Goal: Information Seeking & Learning: Understand process/instructions

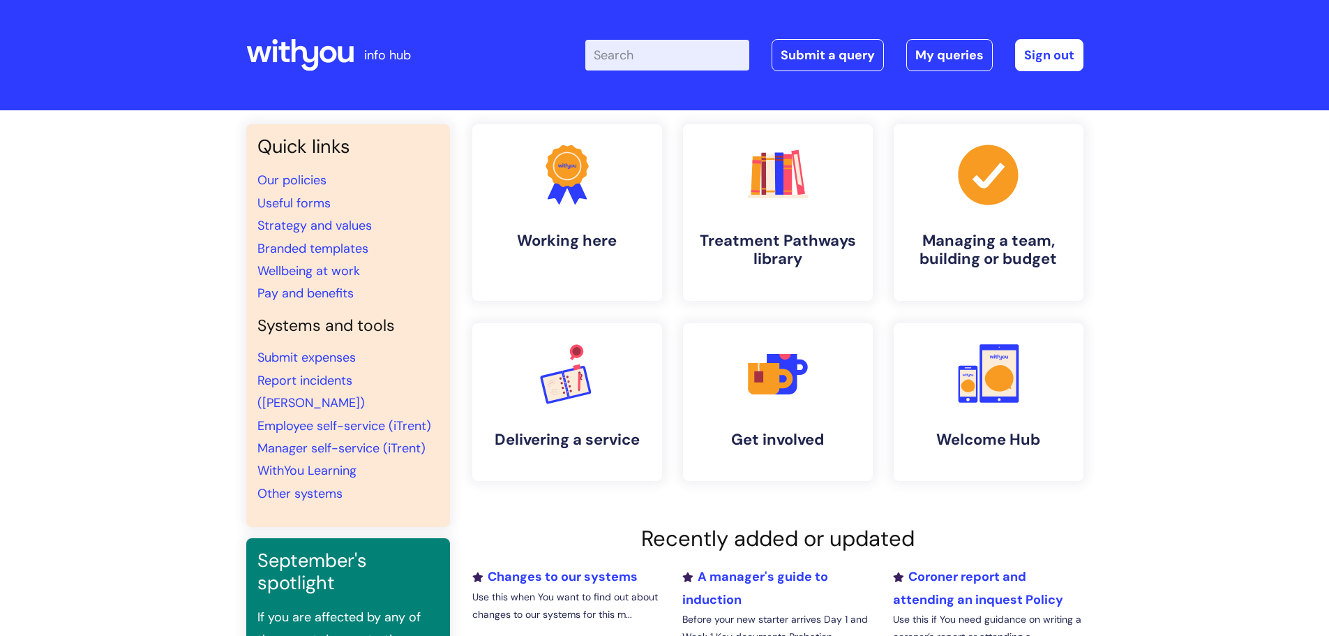
click at [682, 55] on input "Enter your search term here..." at bounding box center [668, 55] width 164 height 31
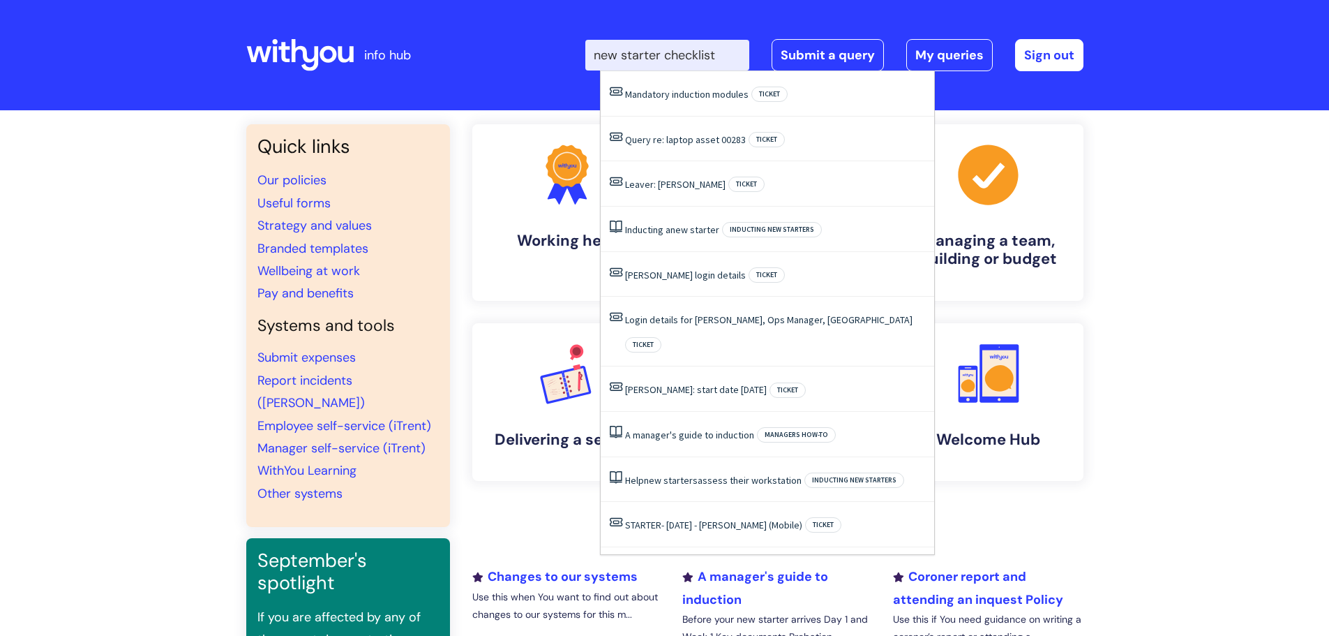
type input "new starter checklist"
click button "Search" at bounding box center [0, 0] width 0 height 0
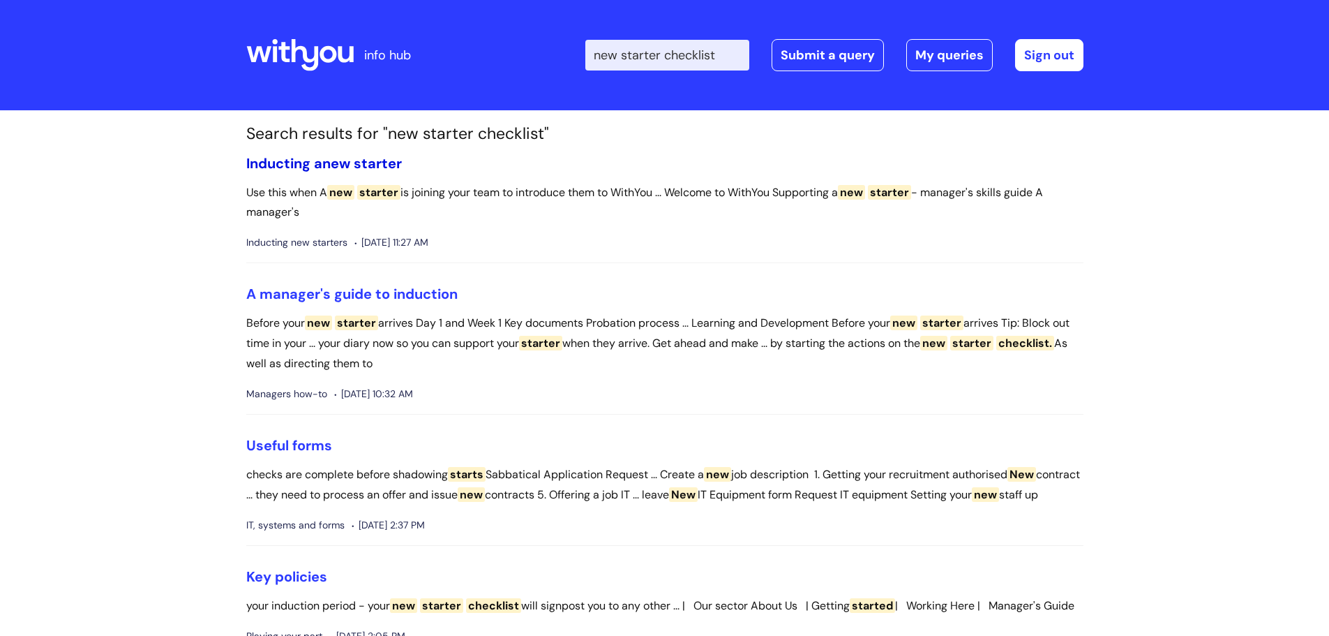
click at [320, 161] on link "Inducting a new starter" at bounding box center [324, 163] width 156 height 18
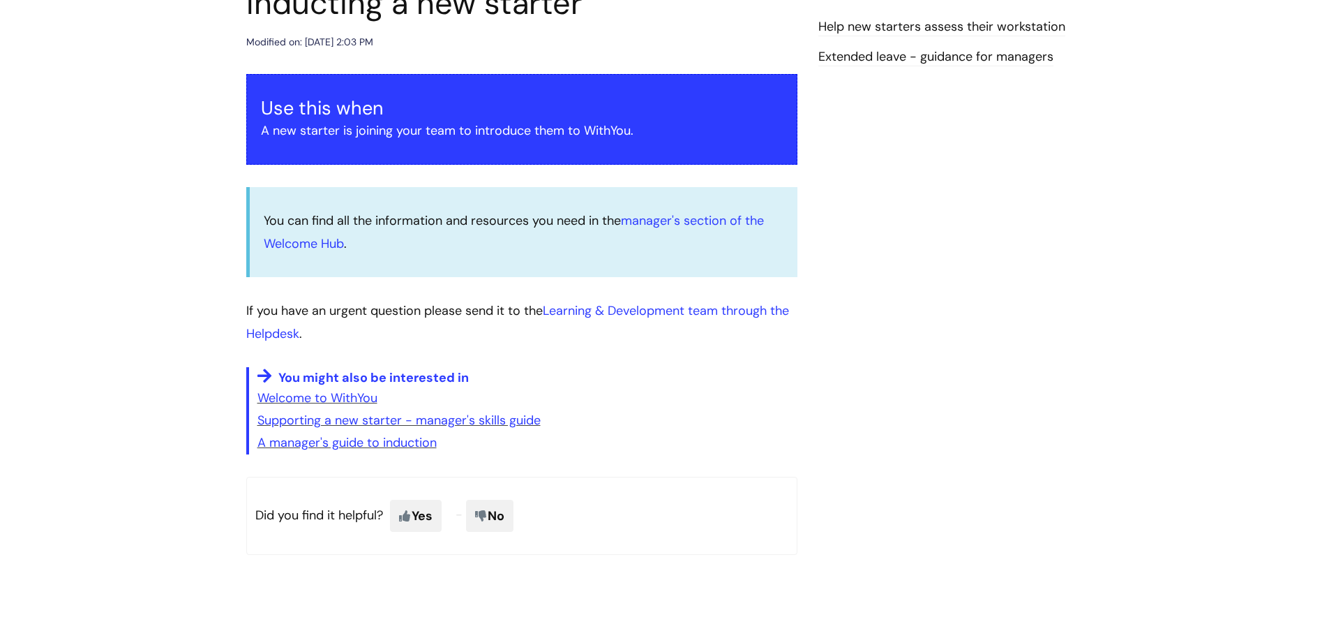
scroll to position [70, 0]
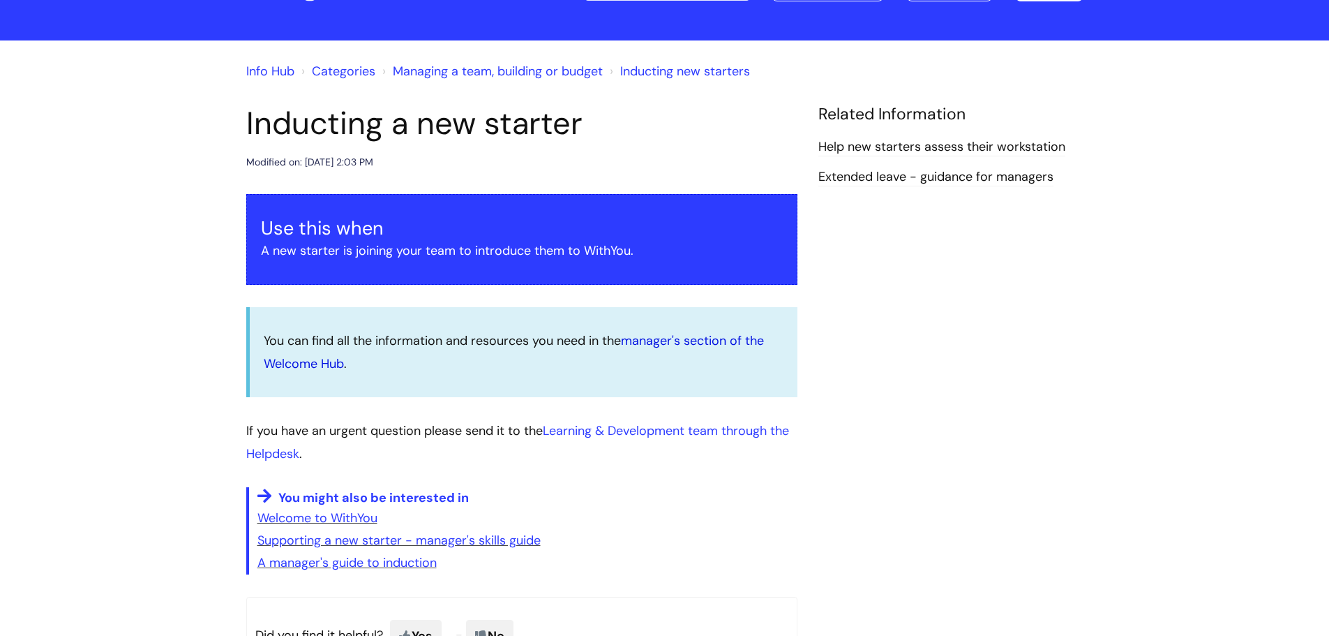
click at [674, 339] on link "manager's section of the Welcome Hub" at bounding box center [514, 351] width 500 height 39
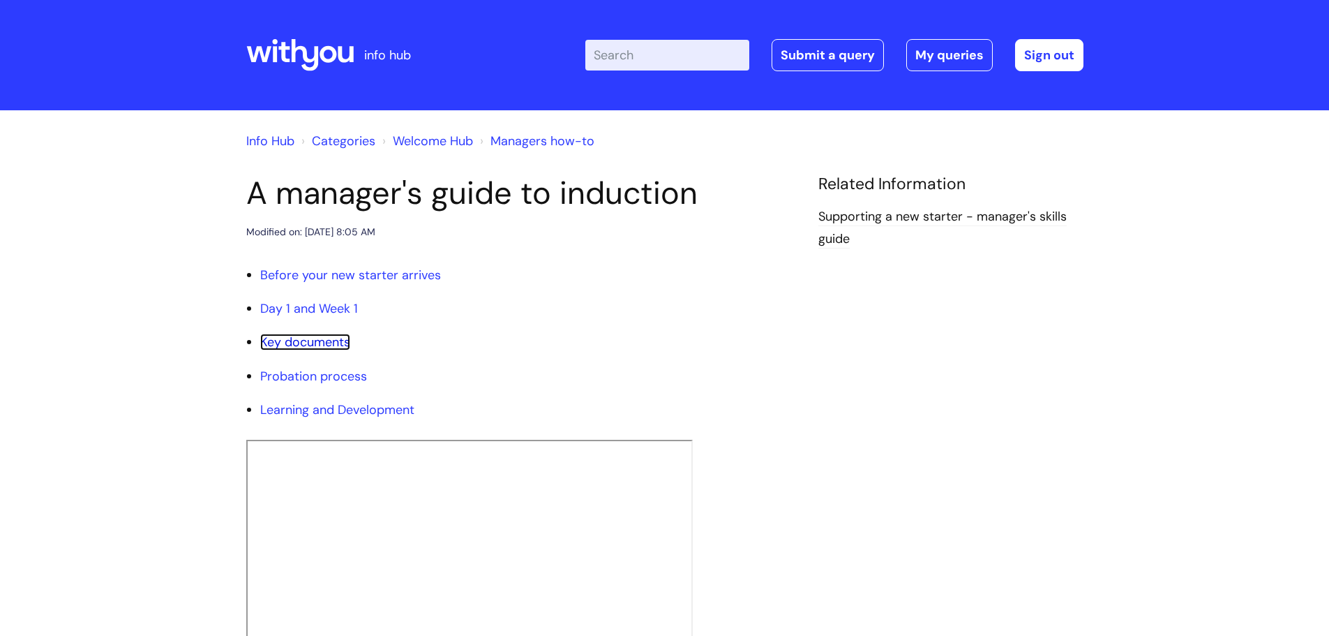
drag, startPoint x: 315, startPoint y: 340, endPoint x: 334, endPoint y: 338, distance: 18.2
click at [314, 340] on link "Key documents" at bounding box center [305, 342] width 90 height 17
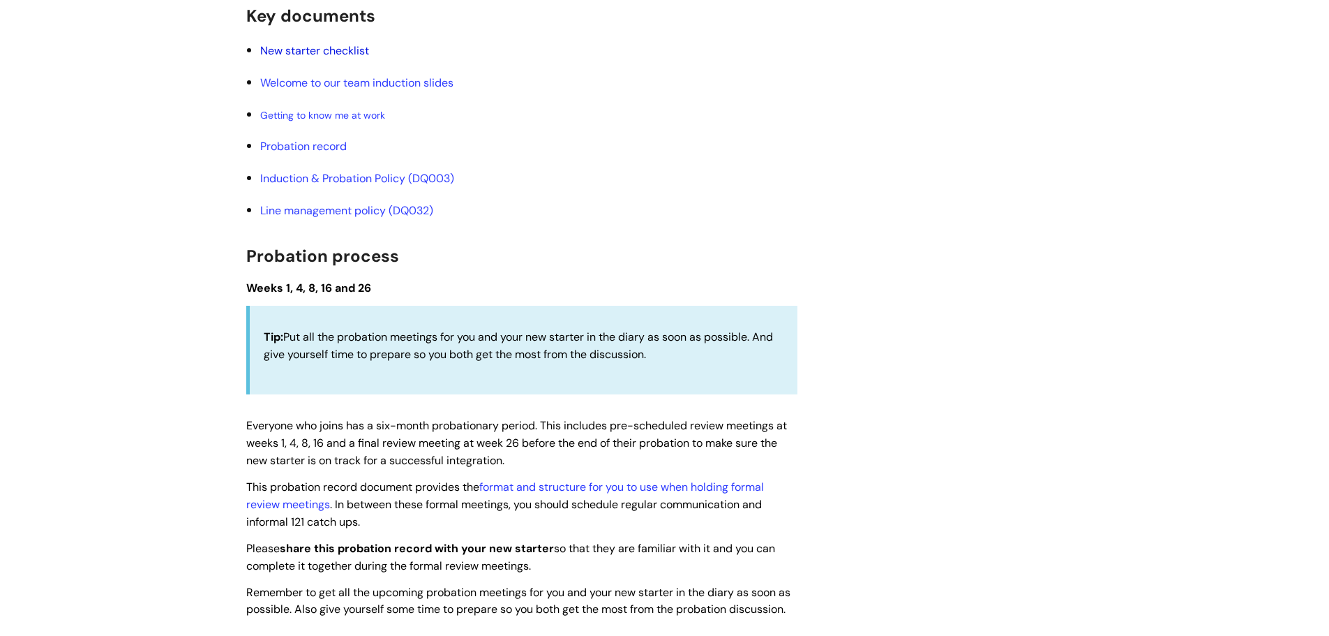
click at [317, 51] on link "New starter checklist" at bounding box center [314, 50] width 109 height 15
